Goal: Transaction & Acquisition: Purchase product/service

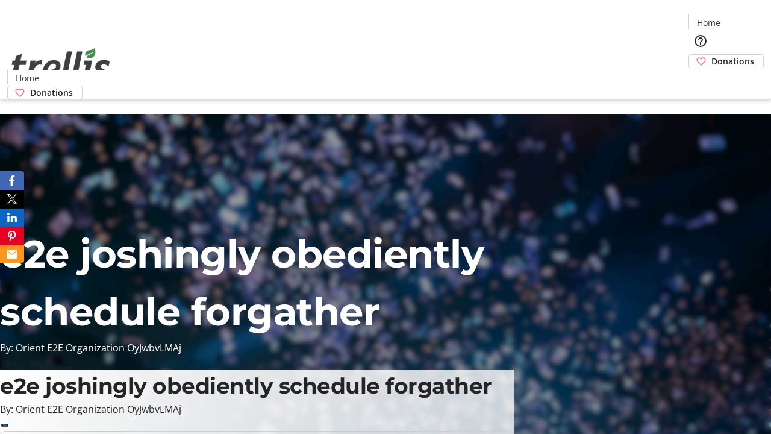
click at [711, 55] on span "Donations" at bounding box center [732, 61] width 43 height 13
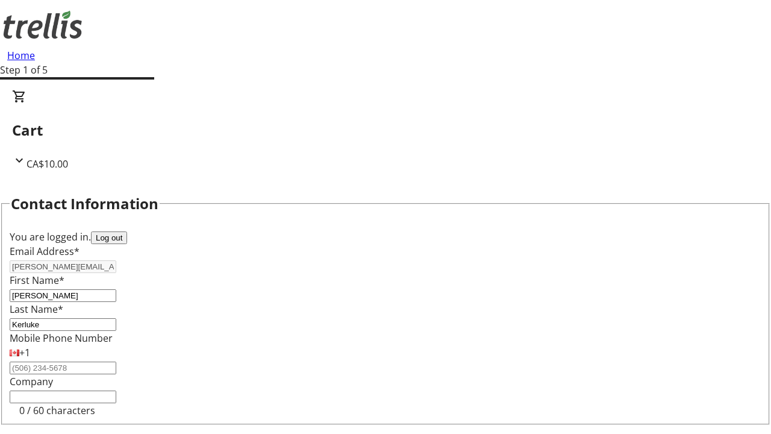
scroll to position [161, 0]
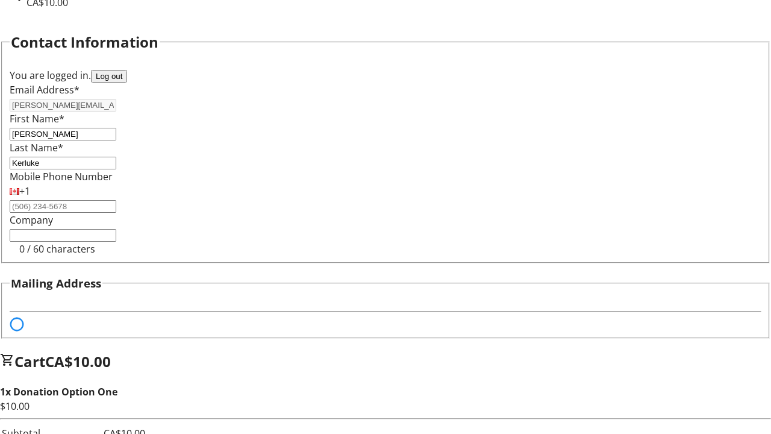
select select "BC"
select select "CA"
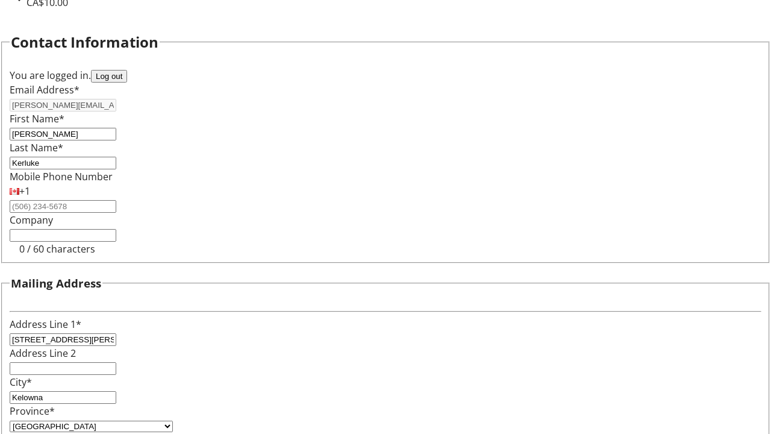
type input "V1Y 0C2"
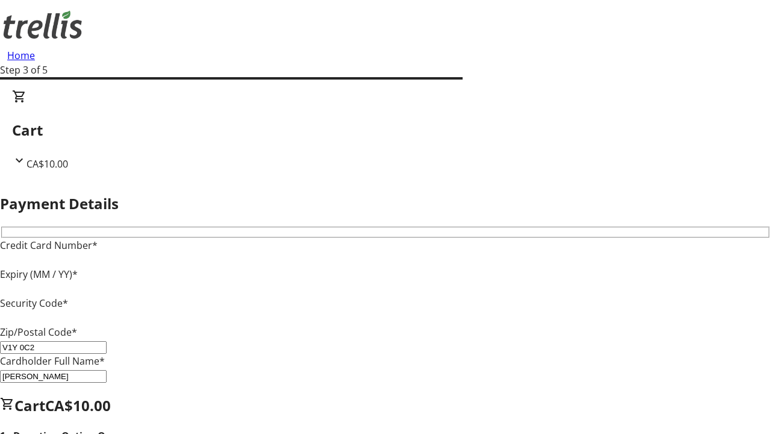
type input "V1Y 0C2"
